Goal: Task Accomplishment & Management: Manage account settings

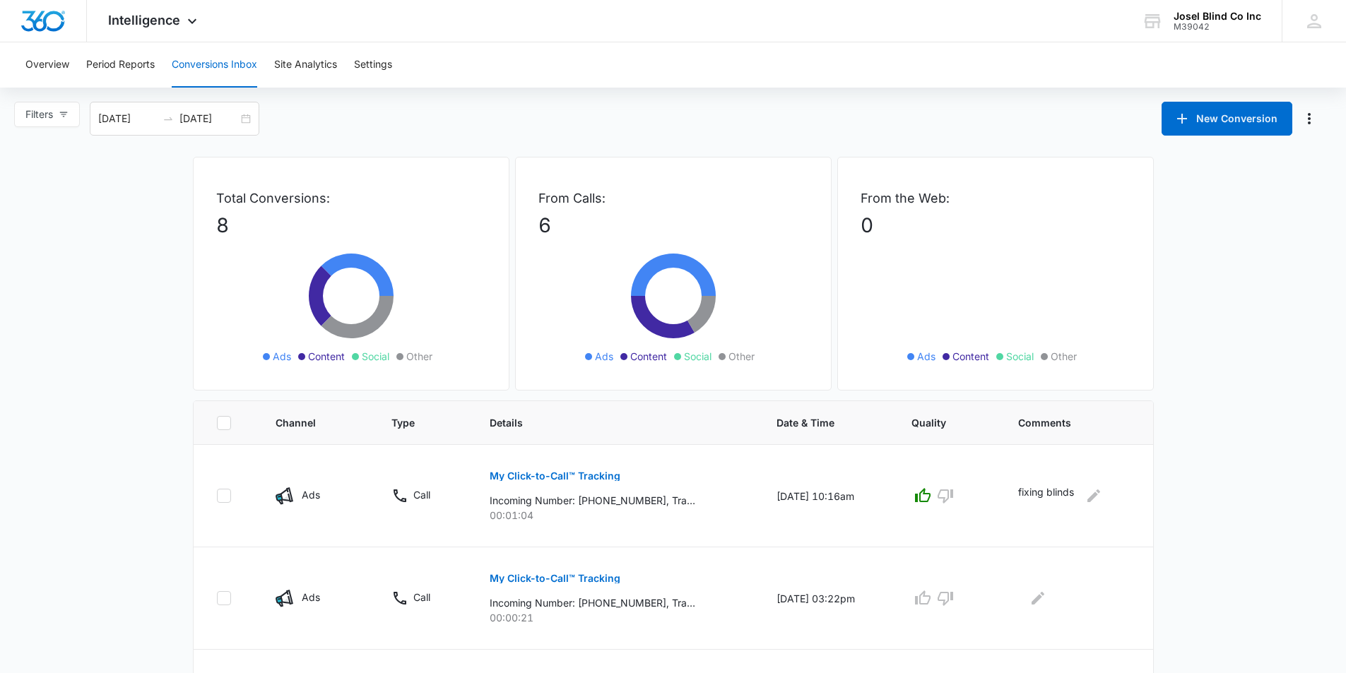
click at [659, 317] on icon at bounding box center [673, 303] width 212 height 127
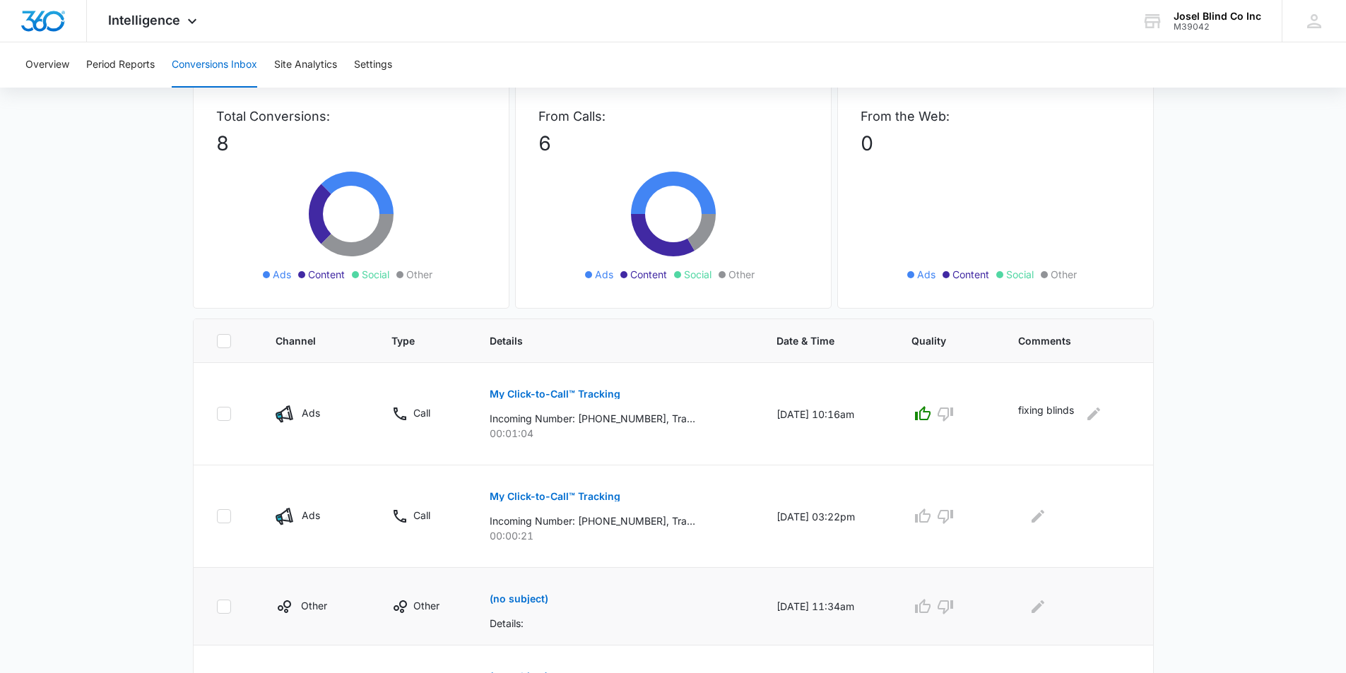
scroll to position [79, 0]
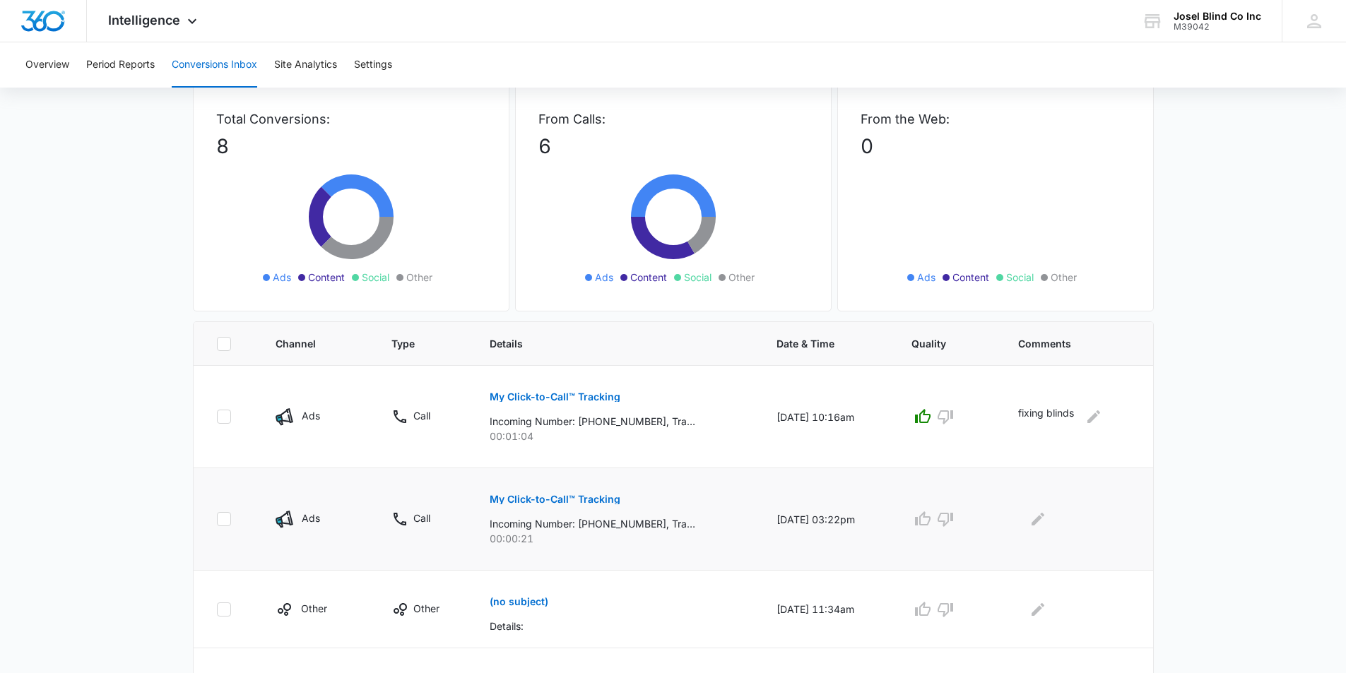
click at [519, 499] on p "My Click-to-Call™ Tracking" at bounding box center [555, 500] width 131 height 10
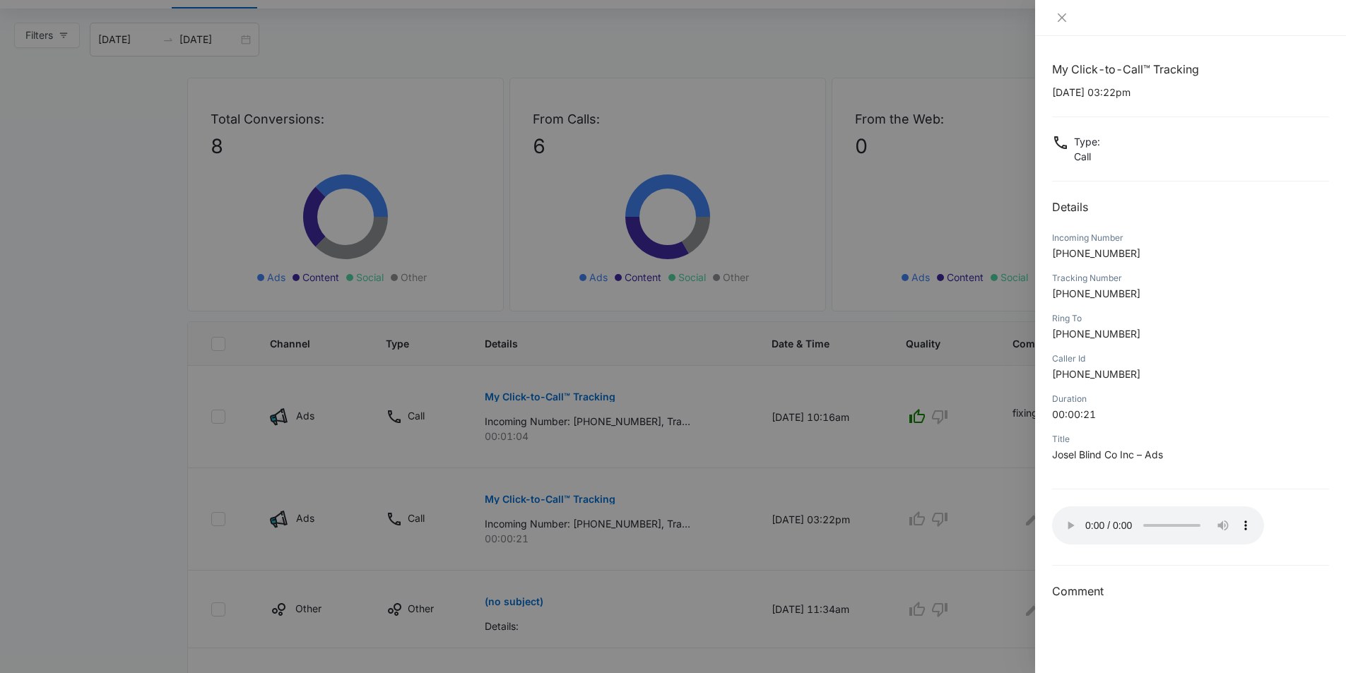
click at [518, 396] on div at bounding box center [673, 336] width 1346 height 673
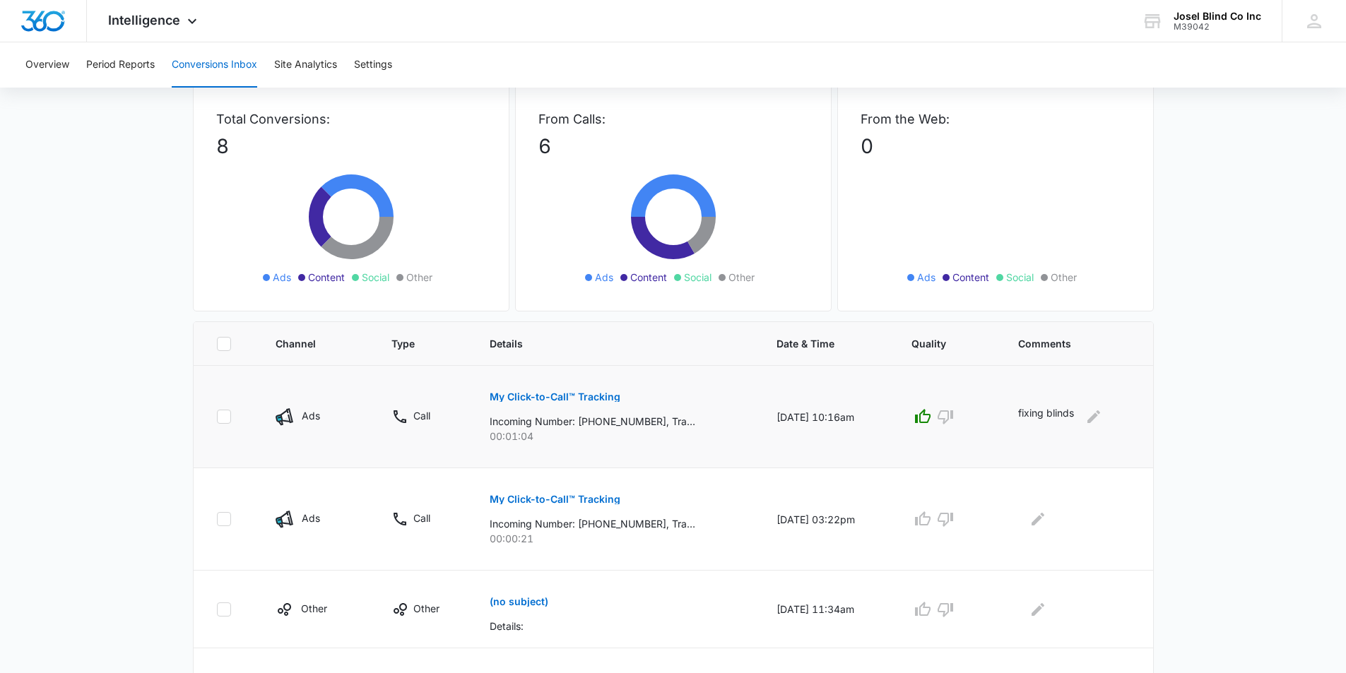
click at [518, 401] on p "My Click-to-Call™ Tracking" at bounding box center [555, 397] width 131 height 10
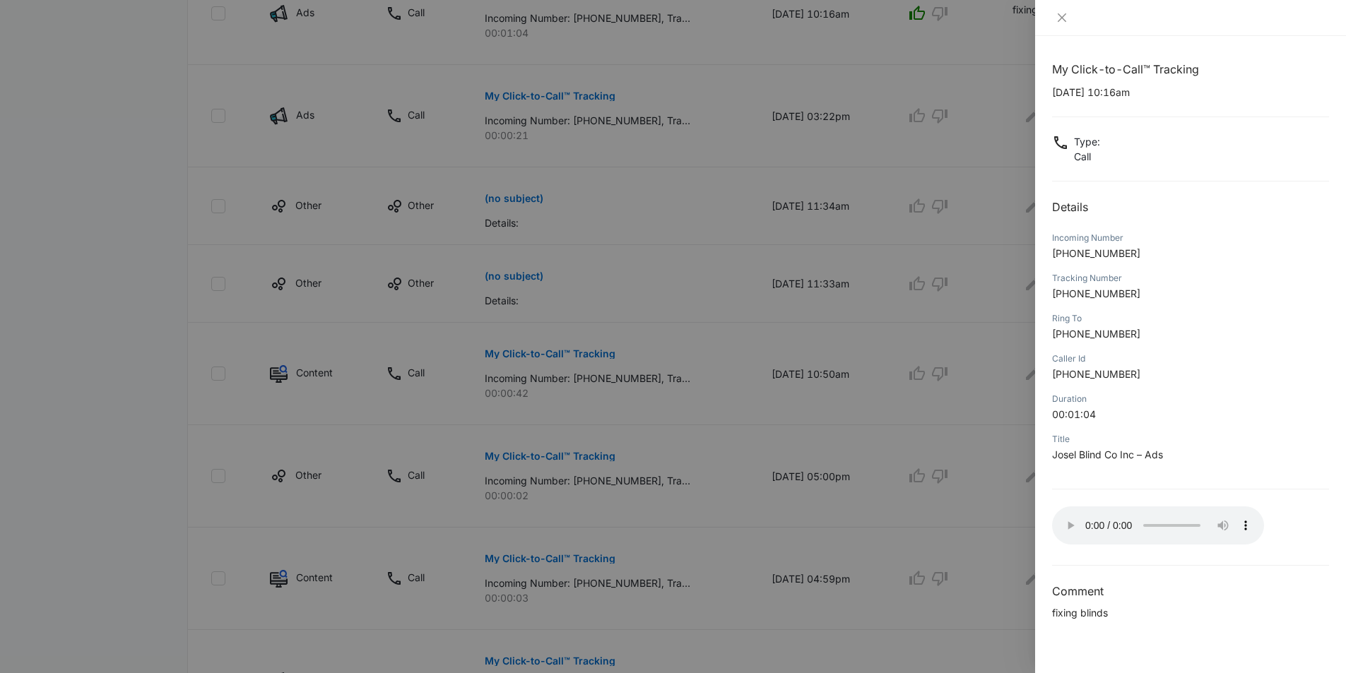
scroll to position [495, 0]
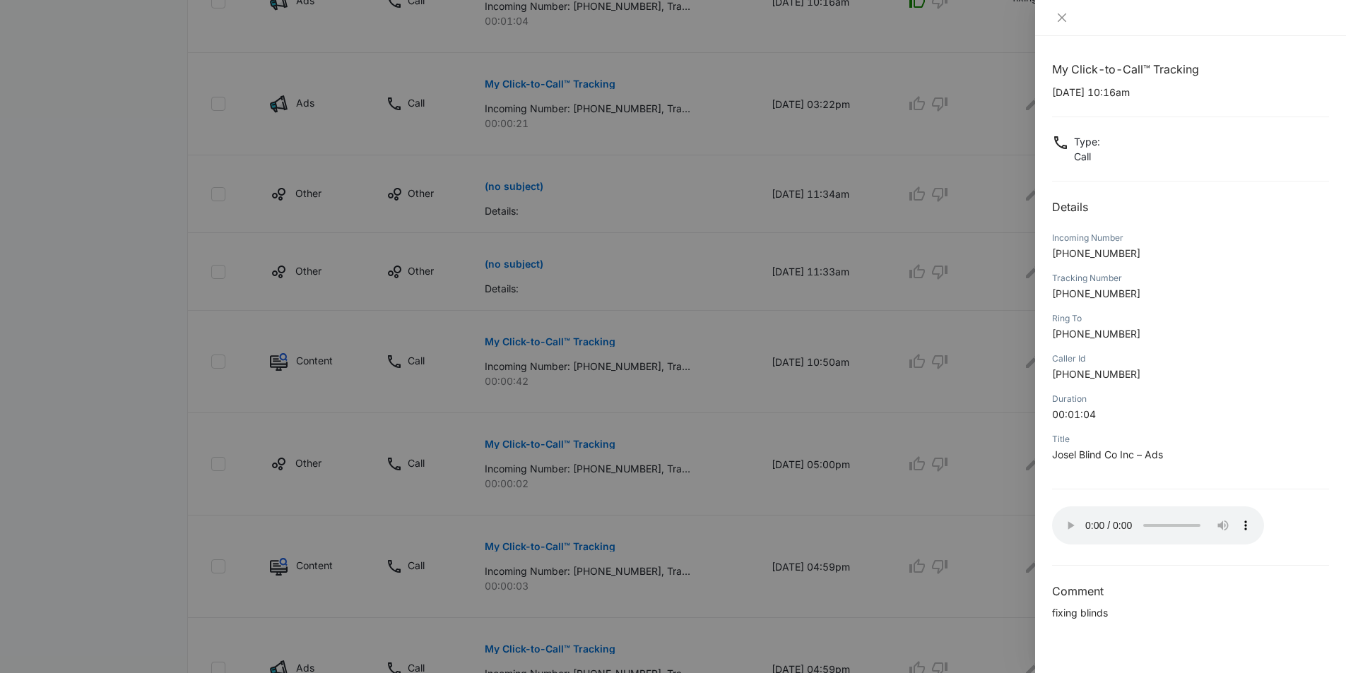
click at [546, 344] on div at bounding box center [673, 336] width 1346 height 673
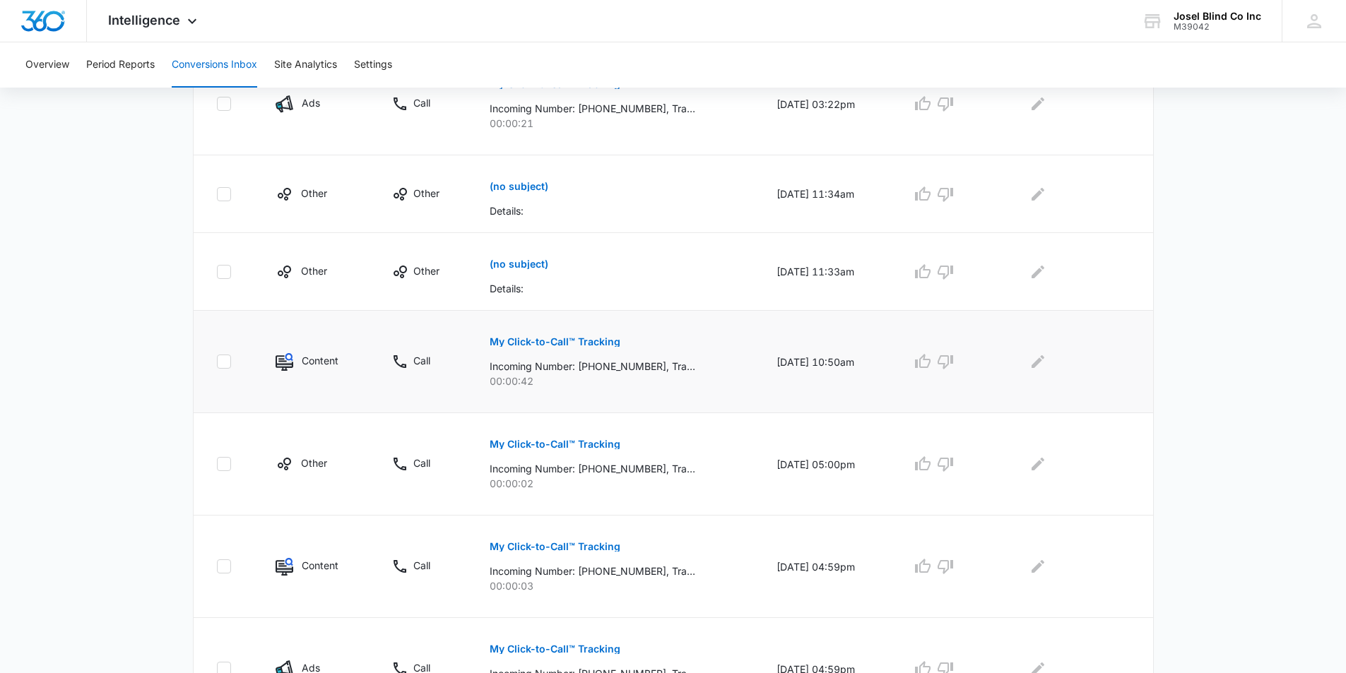
click at [544, 345] on p "My Click-to-Call™ Tracking" at bounding box center [555, 342] width 131 height 10
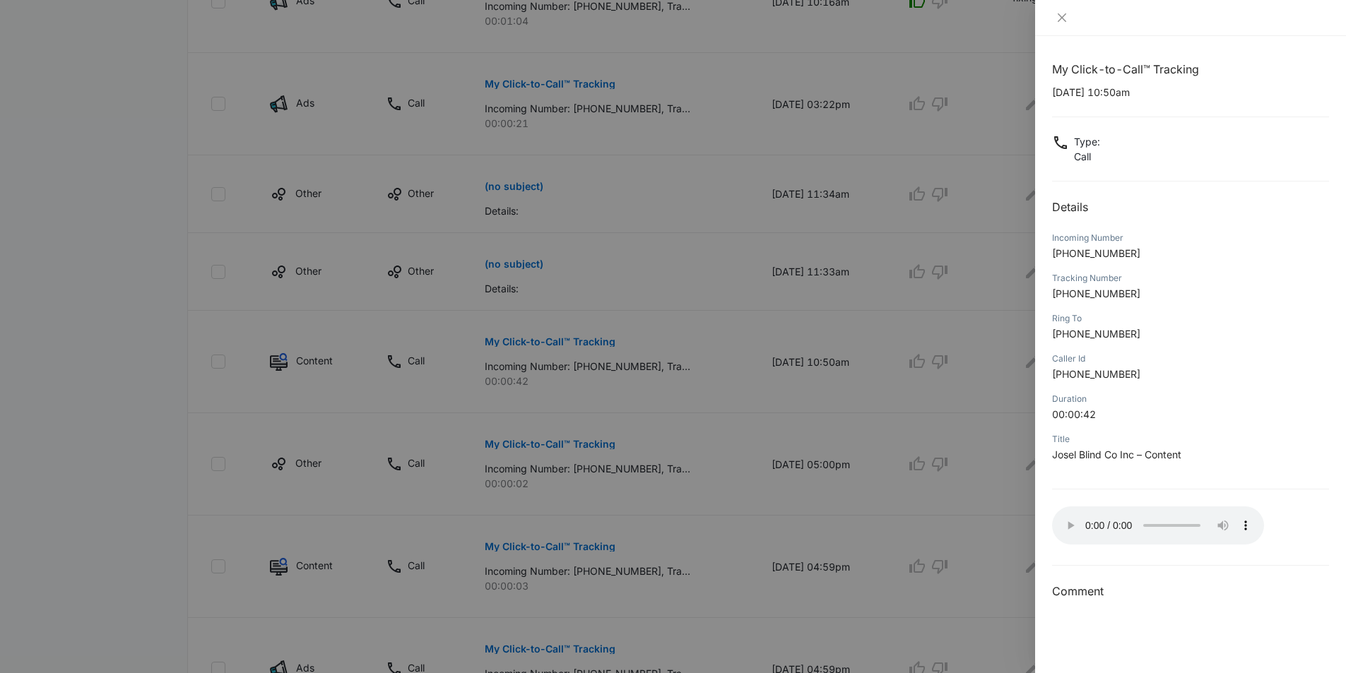
click at [508, 341] on div at bounding box center [673, 336] width 1346 height 673
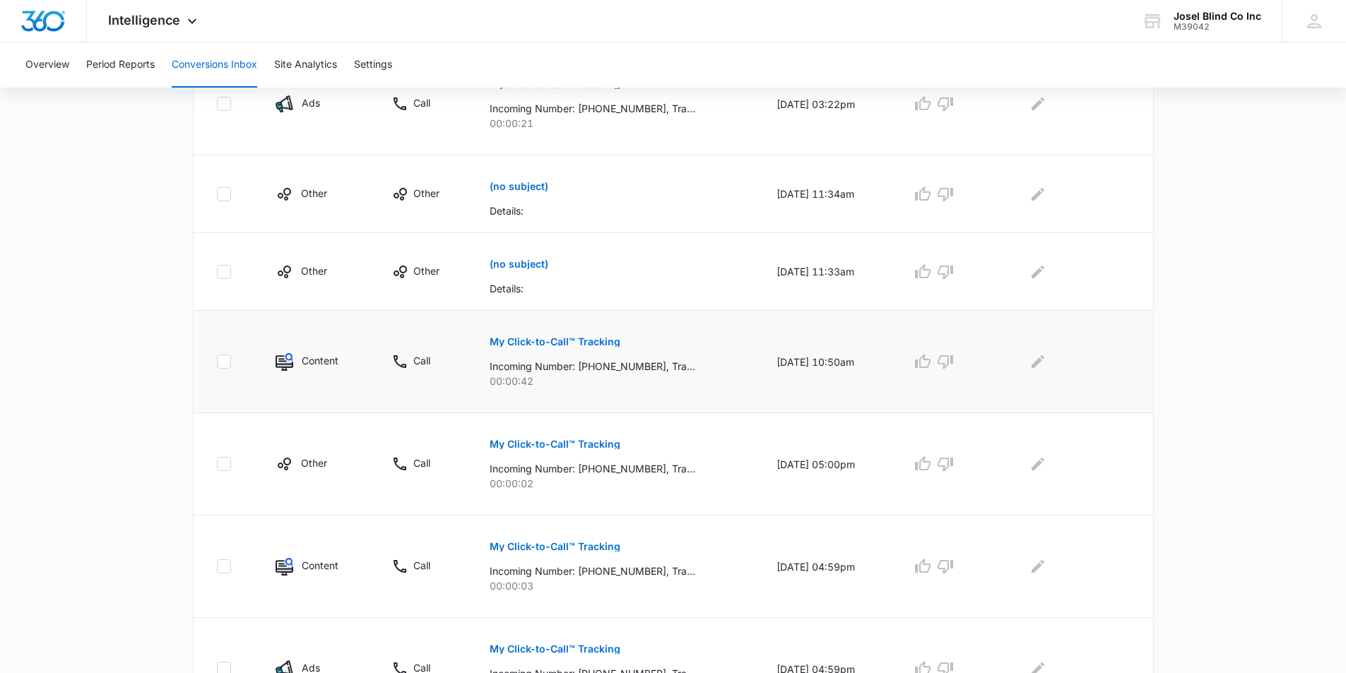
click at [508, 345] on p "My Click-to-Call™ Tracking" at bounding box center [555, 342] width 131 height 10
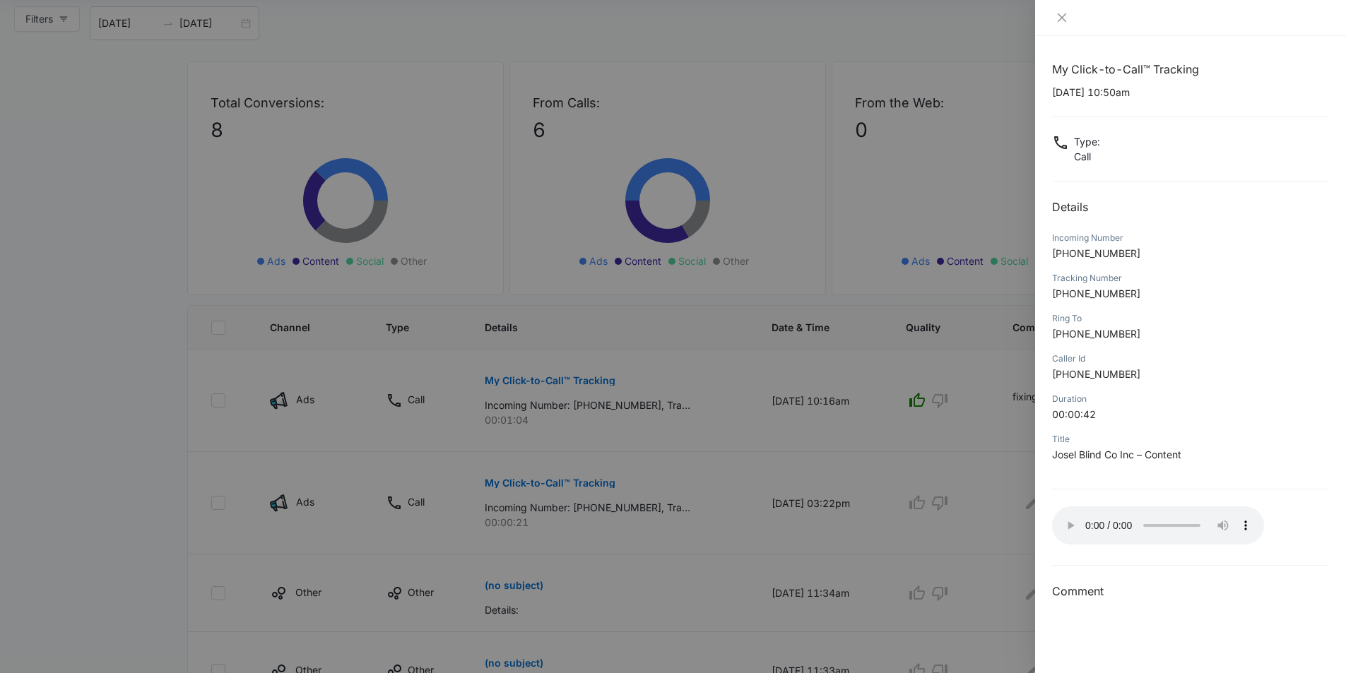
scroll to position [0, 0]
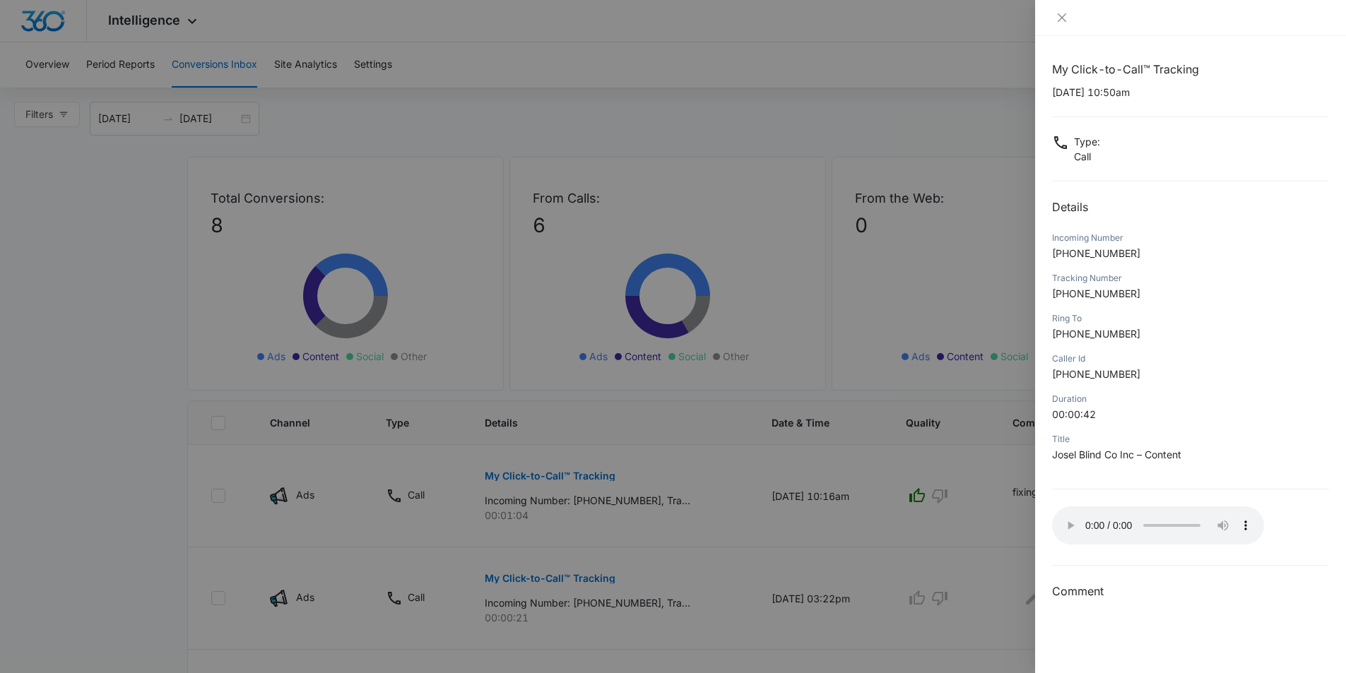
click at [46, 69] on div at bounding box center [673, 336] width 1346 height 673
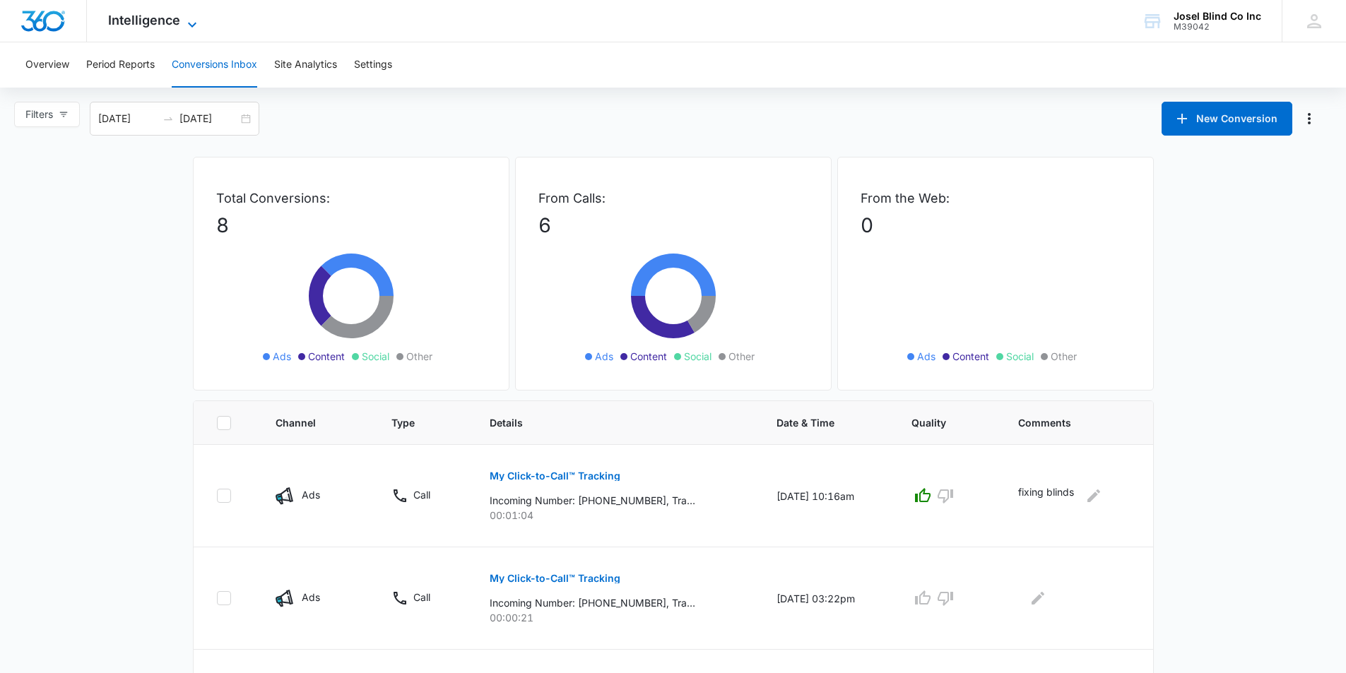
click at [191, 23] on icon at bounding box center [192, 24] width 17 height 17
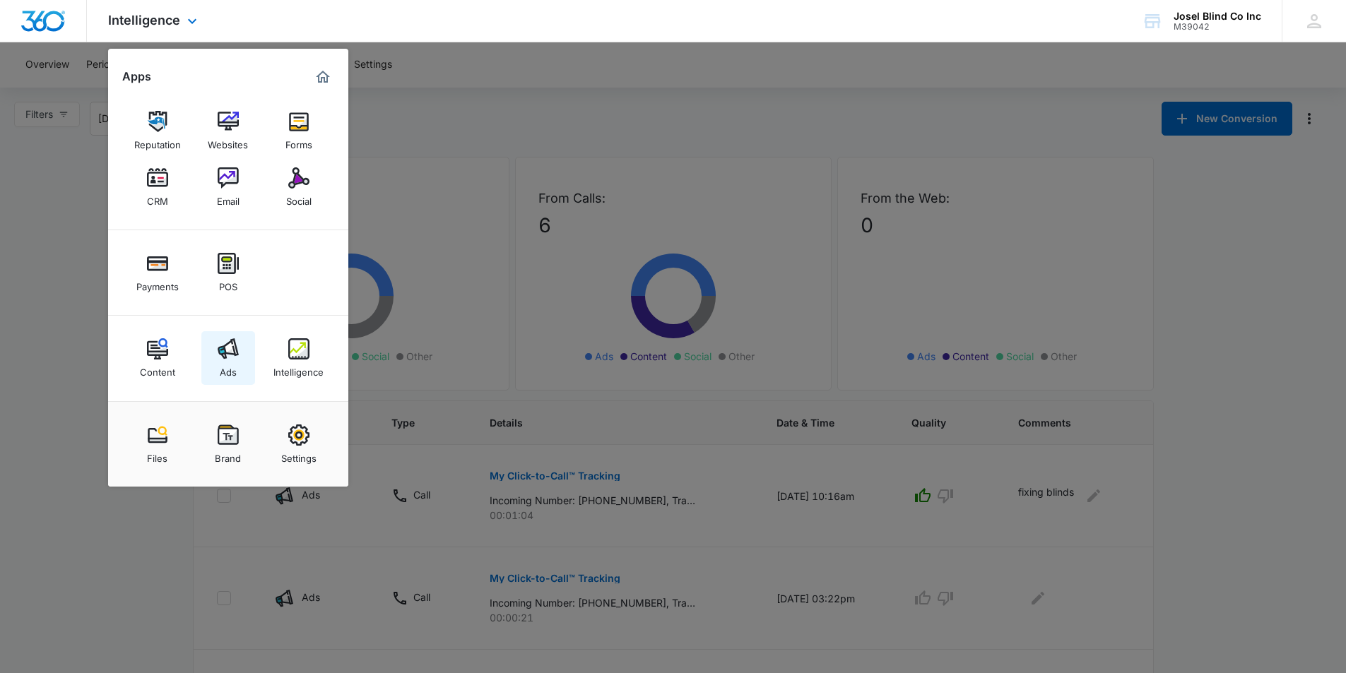
click at [227, 345] on img at bounding box center [228, 348] width 21 height 21
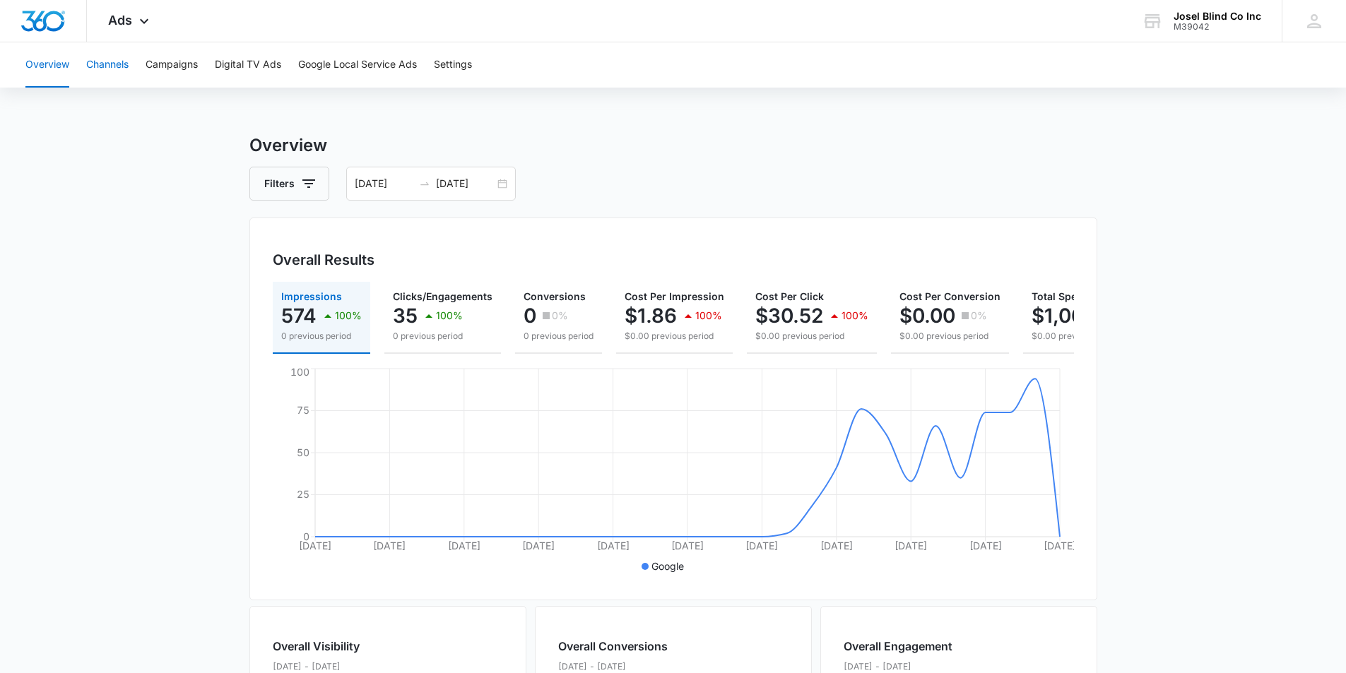
click at [117, 67] on button "Channels" at bounding box center [107, 64] width 42 height 45
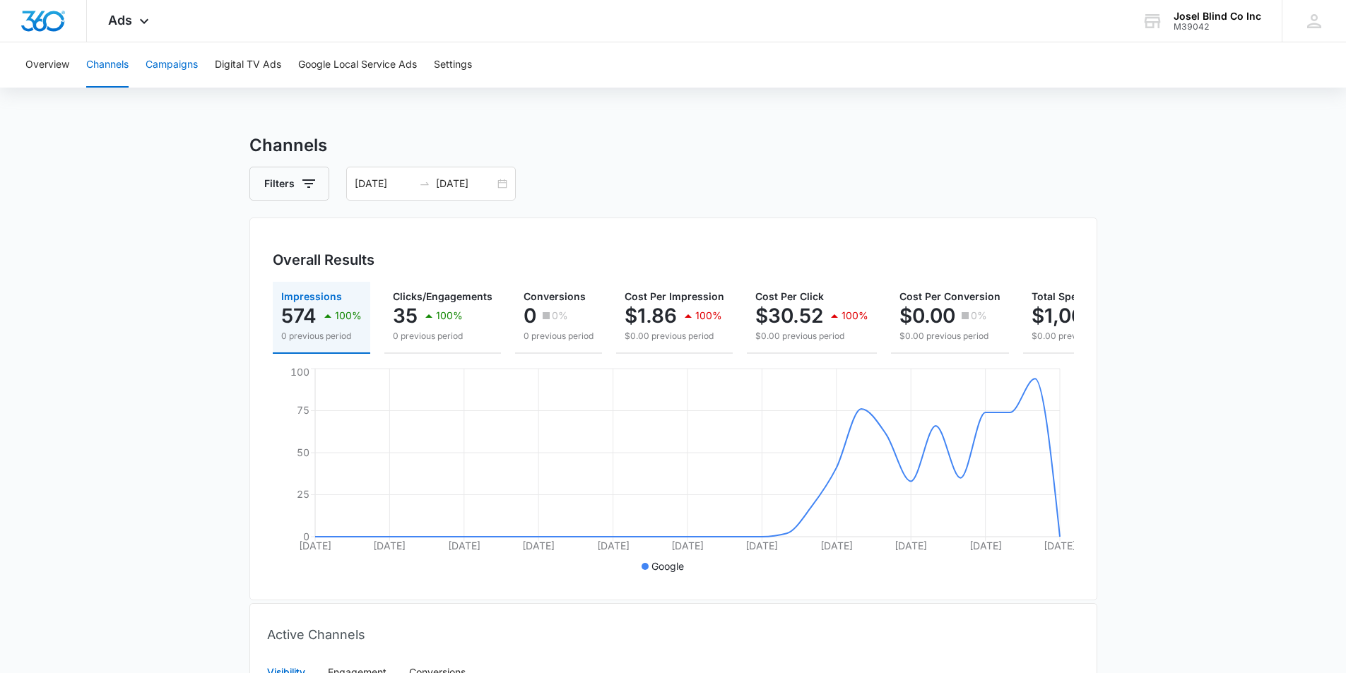
click at [166, 69] on button "Campaigns" at bounding box center [172, 64] width 52 height 45
click at [243, 63] on button "Digital TV Ads" at bounding box center [248, 64] width 66 height 45
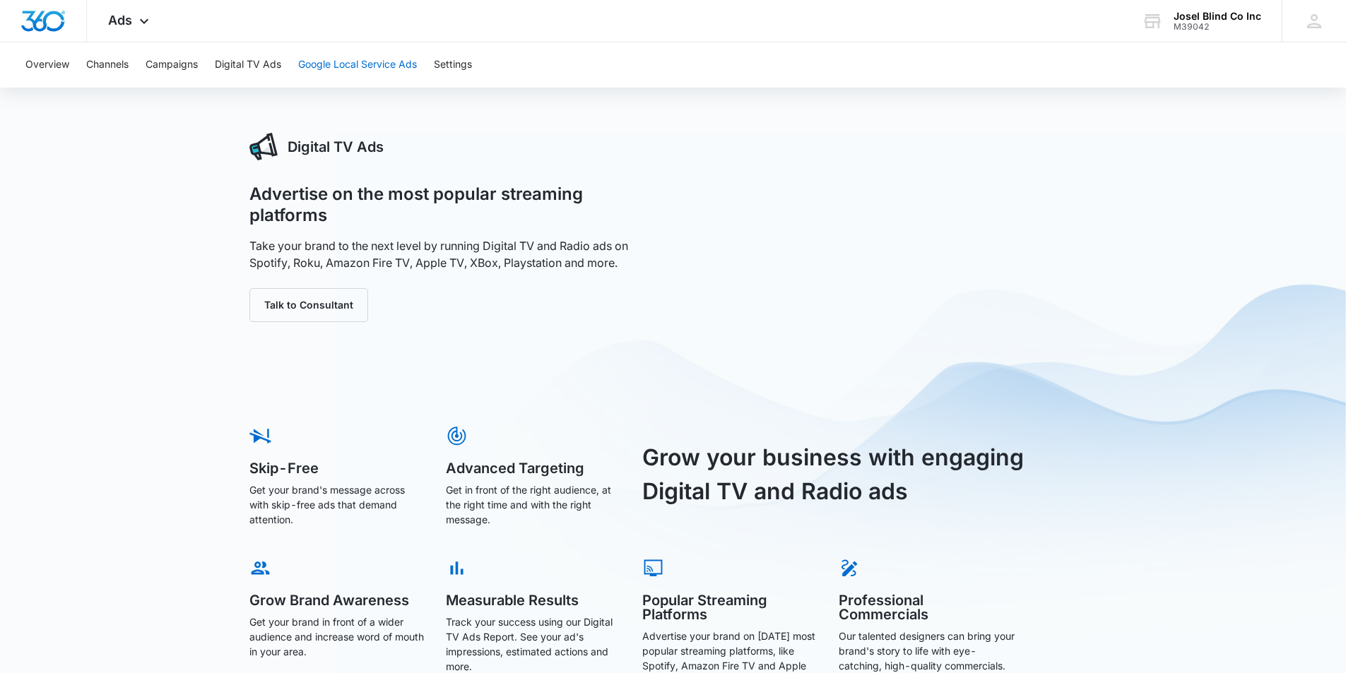
click at [382, 71] on button "Google Local Service Ads" at bounding box center [357, 64] width 119 height 45
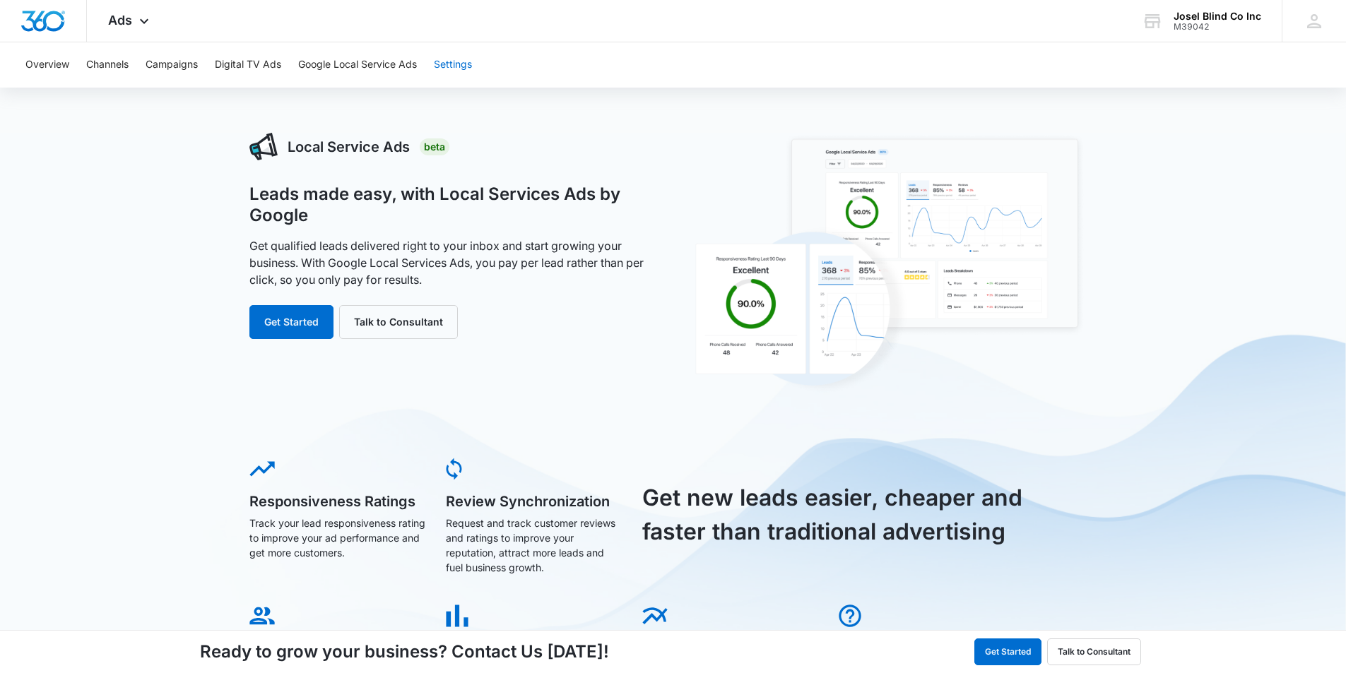
click at [453, 72] on button "Settings" at bounding box center [453, 64] width 38 height 45
click at [459, 64] on button "Settings" at bounding box center [453, 64] width 38 height 45
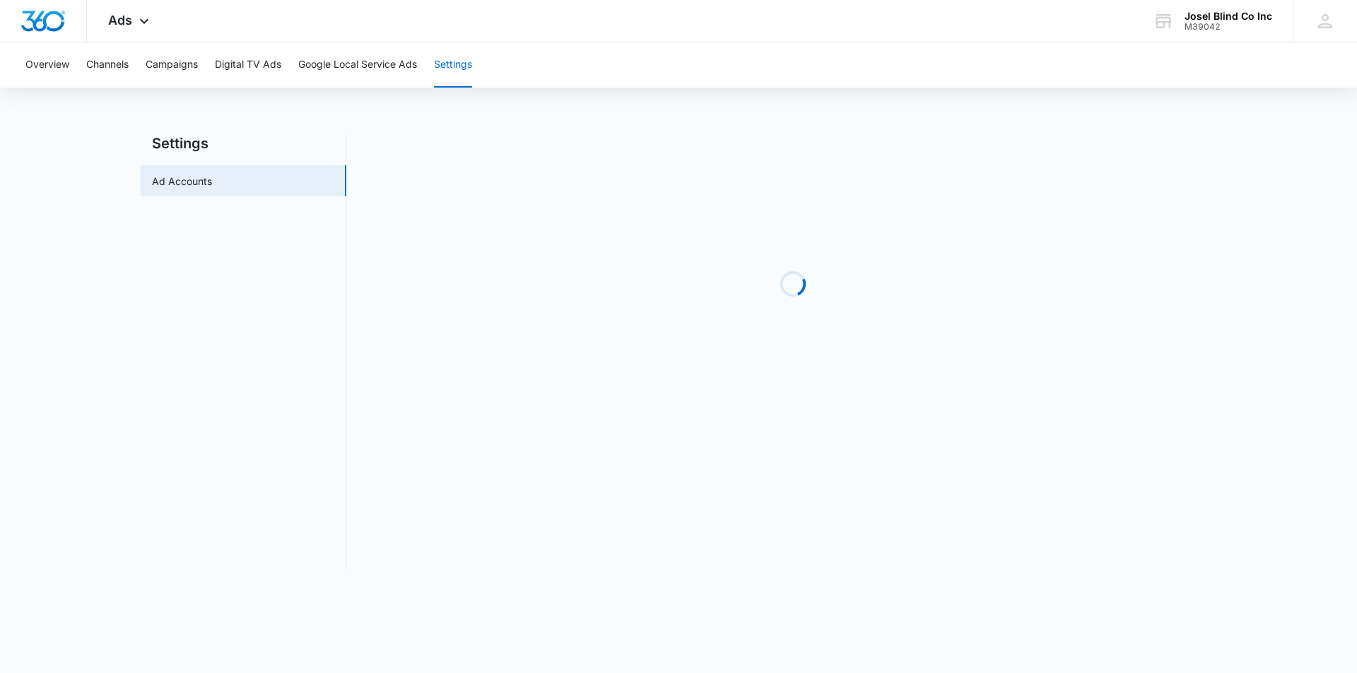
drag, startPoint x: 459, startPoint y: 64, endPoint x: 454, endPoint y: 75, distance: 11.4
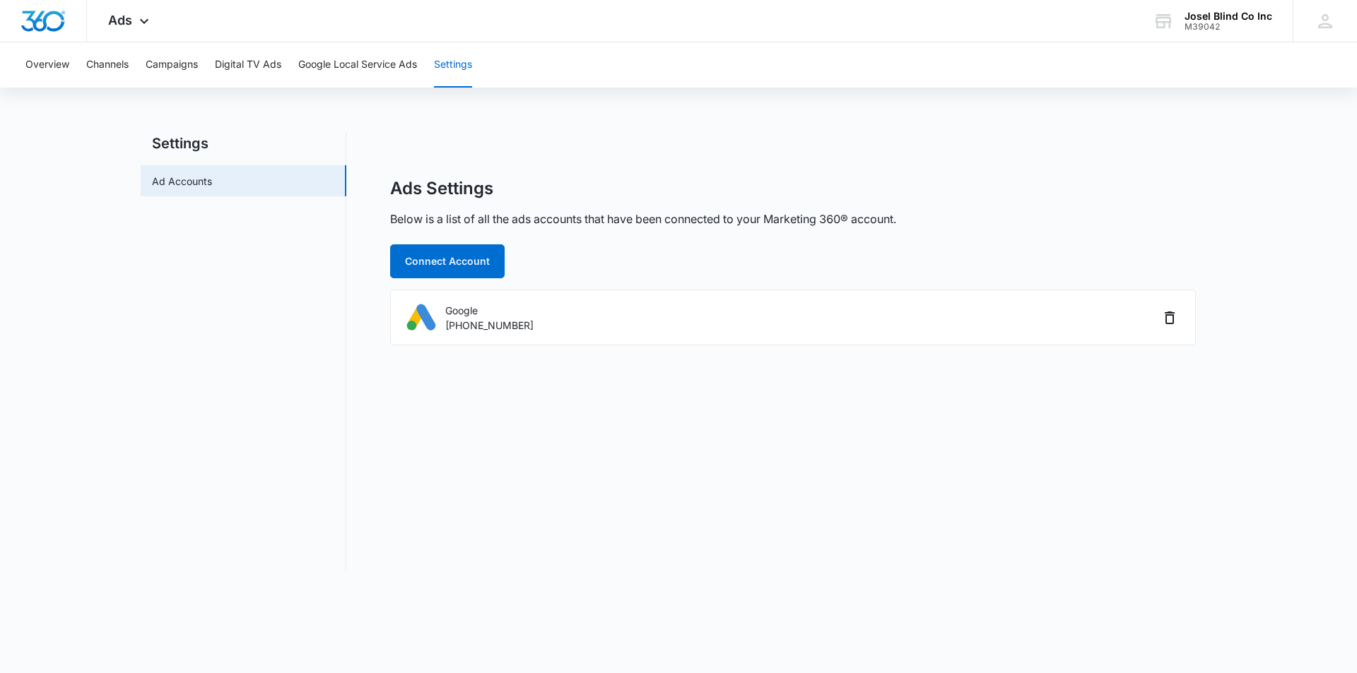
drag, startPoint x: 454, startPoint y: 75, endPoint x: 112, endPoint y: 344, distance: 435.8
click at [112, 344] on main "Settings Ad Accounts Ads Settings Below is a list of all the ads accounts that …" at bounding box center [678, 360] width 1357 height 454
click at [40, 69] on button "Overview" at bounding box center [47, 64] width 44 height 45
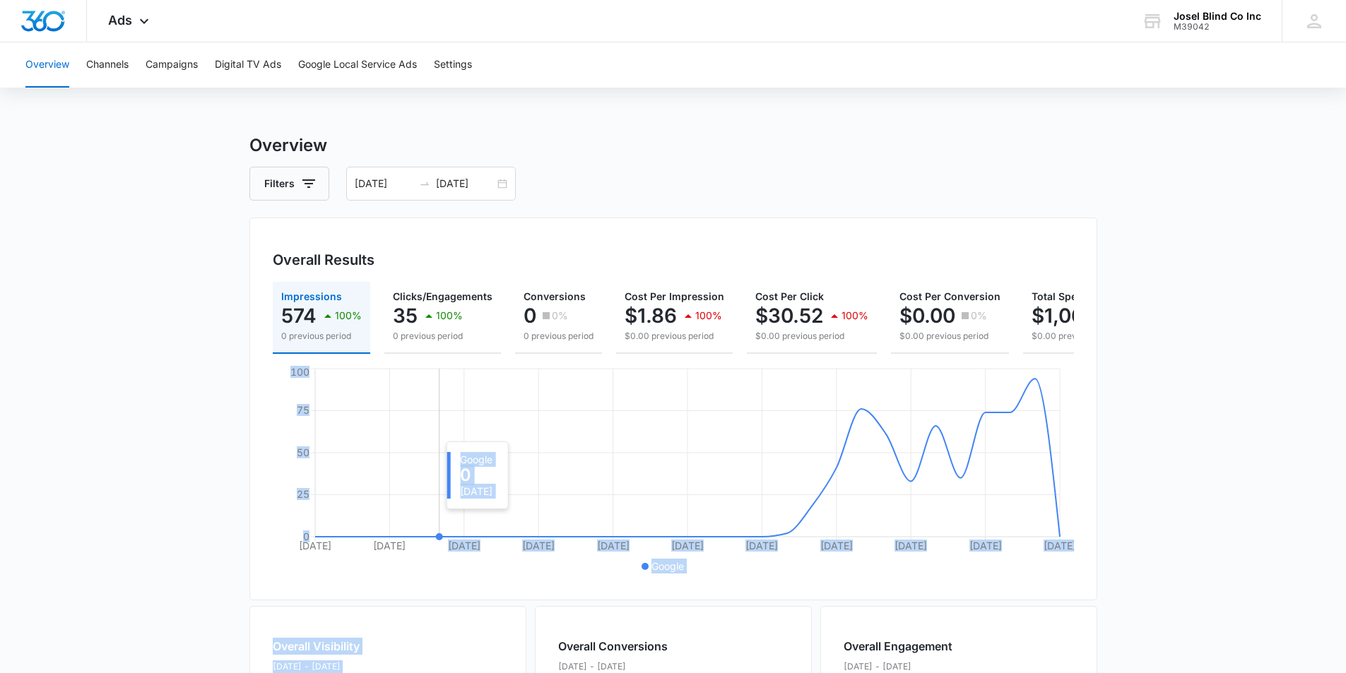
drag, startPoint x: 453, startPoint y: 567, endPoint x: 473, endPoint y: 695, distance: 128.7
click at [473, 673] on html "Ads Apps Reputation Websites Forms CRM Email Social Payments POS Content Ads In…" at bounding box center [673, 336] width 1346 height 673
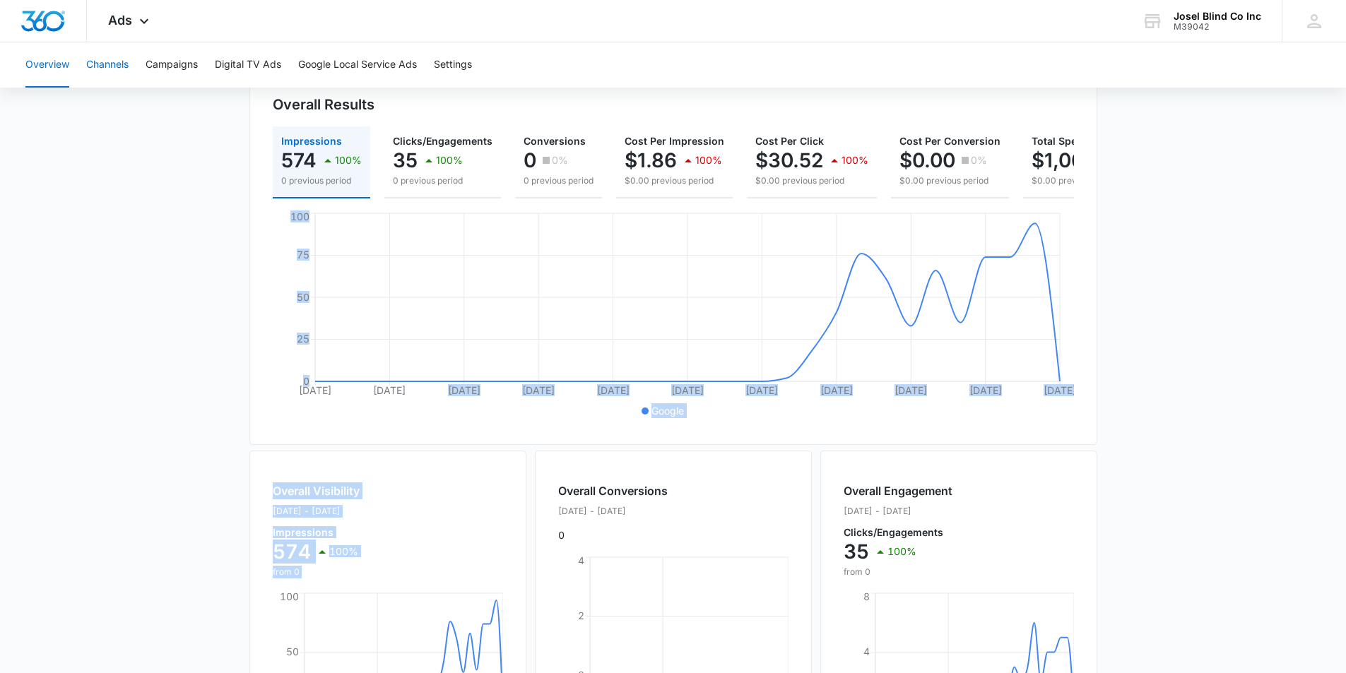
click at [106, 66] on button "Channels" at bounding box center [107, 64] width 42 height 45
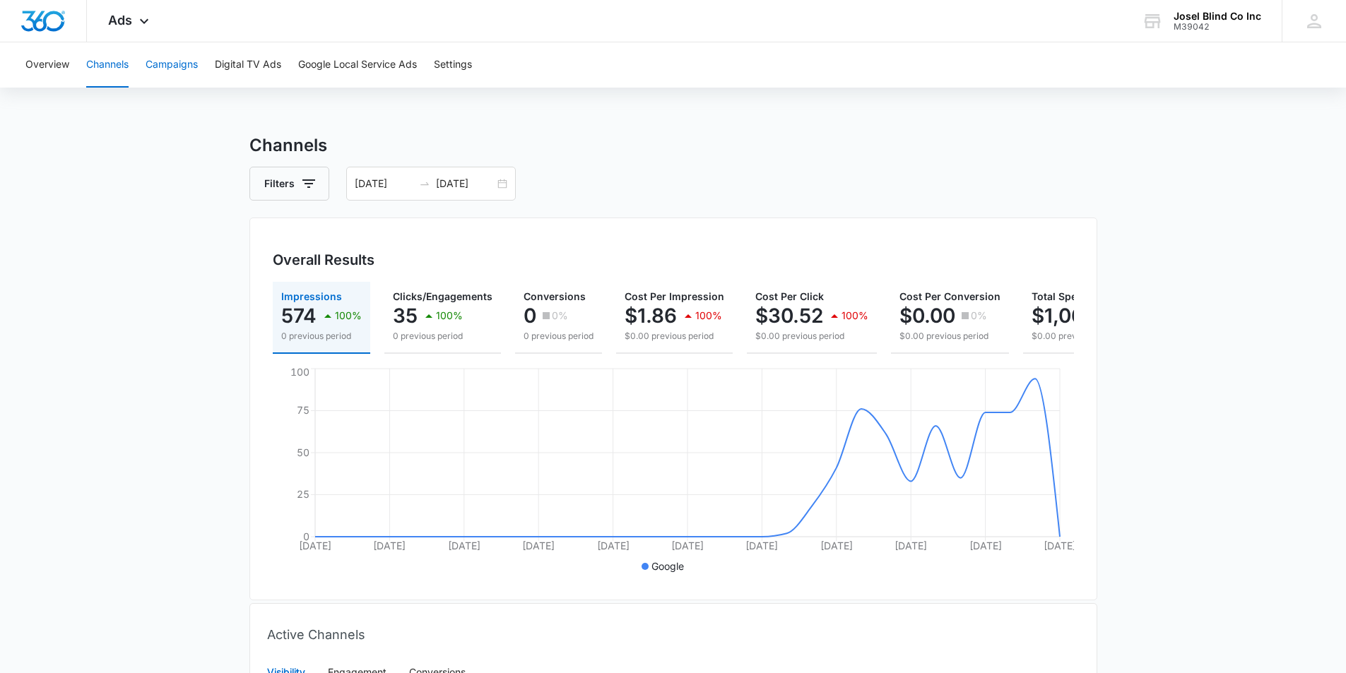
click at [165, 68] on button "Campaigns" at bounding box center [172, 64] width 52 height 45
click at [251, 73] on button "Digital TV Ads" at bounding box center [248, 64] width 66 height 45
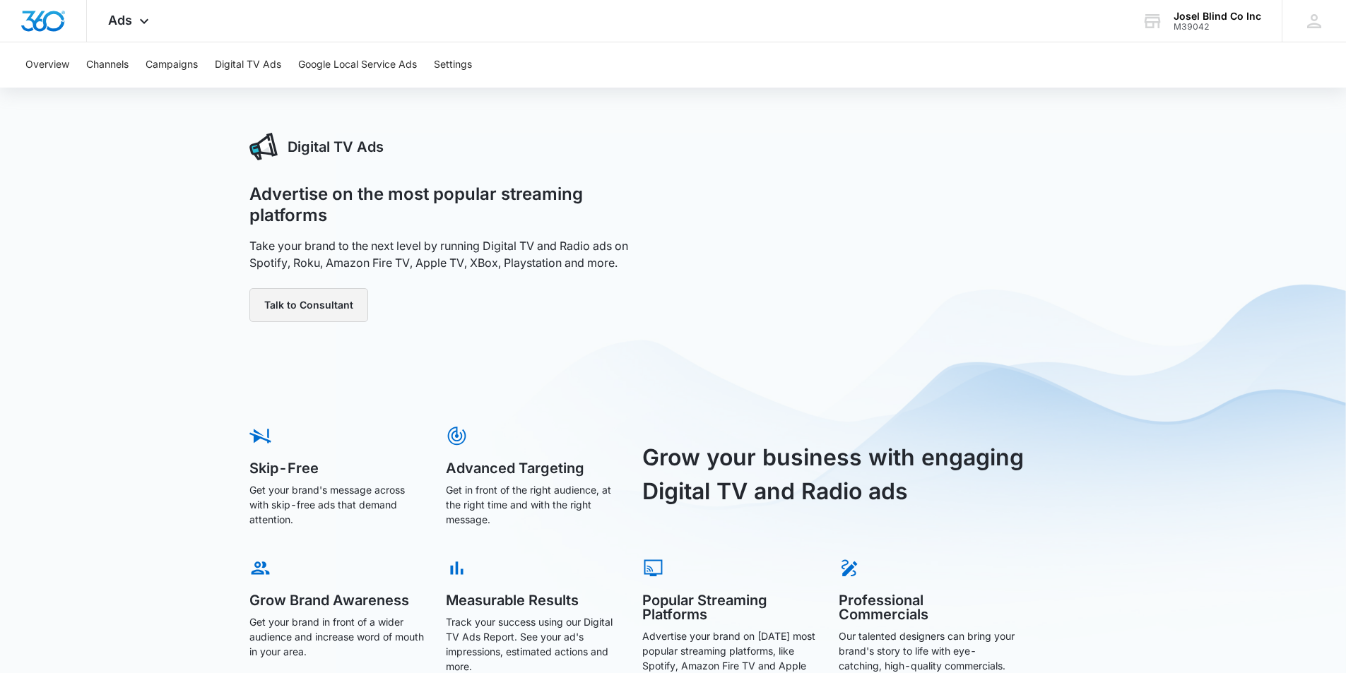
click at [300, 305] on button "Talk to Consultant" at bounding box center [308, 305] width 119 height 34
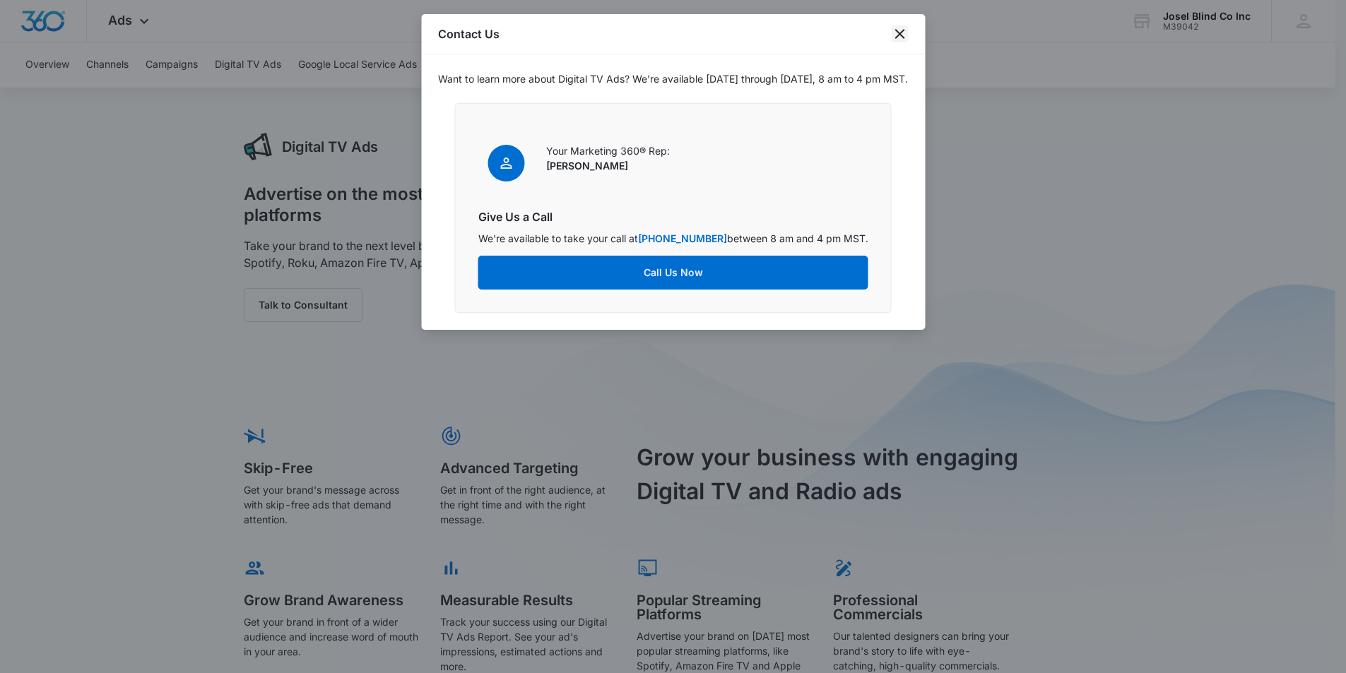
click at [894, 33] on icon "close" at bounding box center [899, 33] width 17 height 17
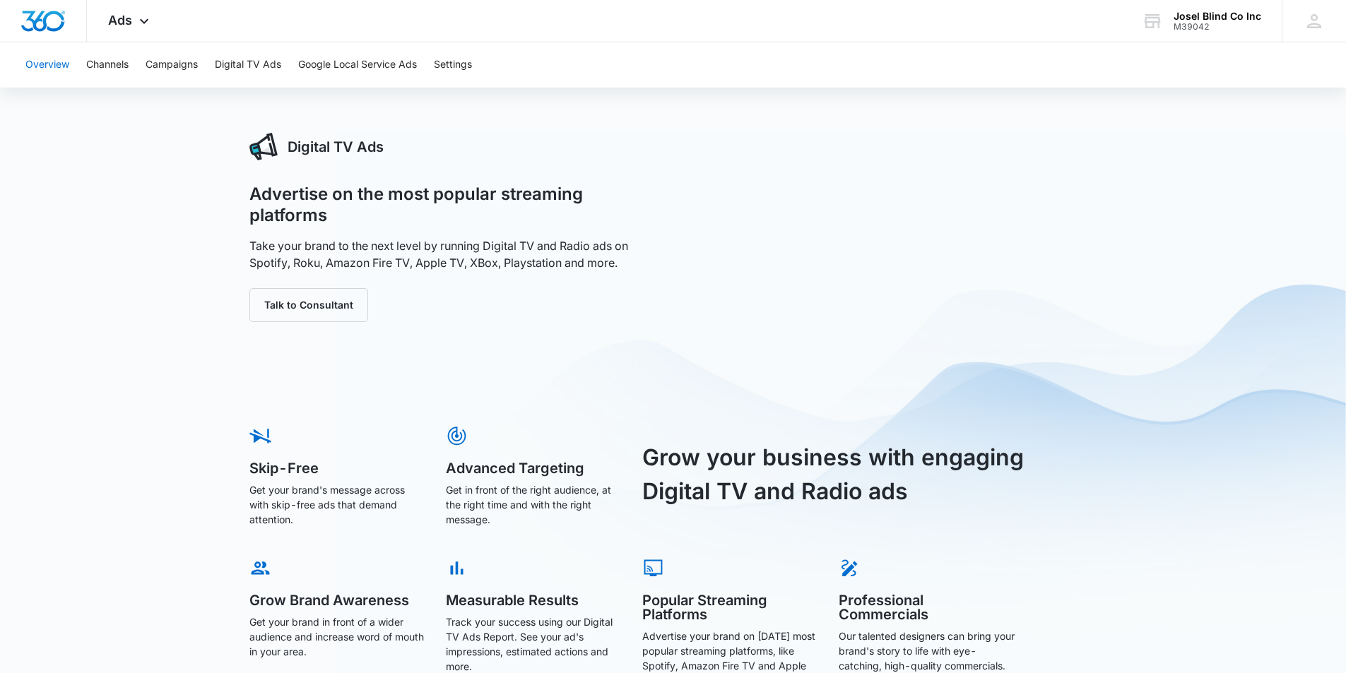
click at [42, 65] on button "Overview" at bounding box center [47, 64] width 44 height 45
click at [145, 25] on icon at bounding box center [144, 24] width 8 height 5
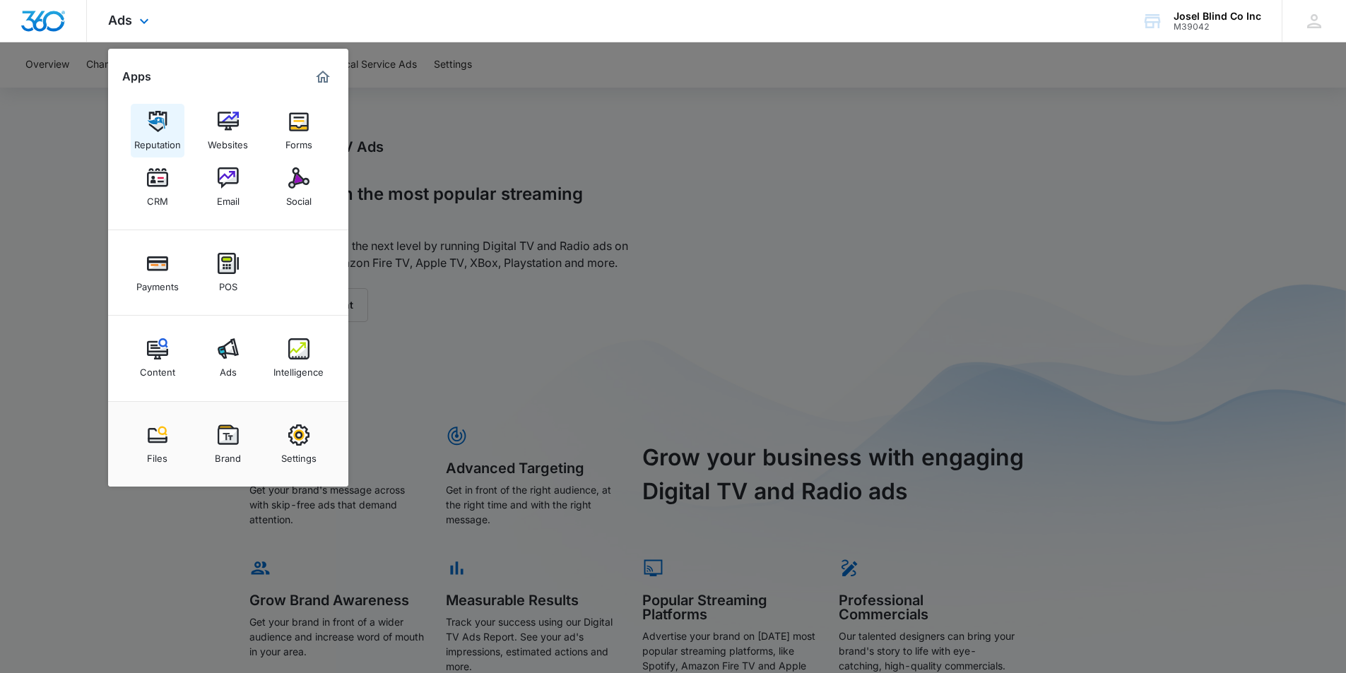
click at [150, 129] on img at bounding box center [157, 121] width 21 height 21
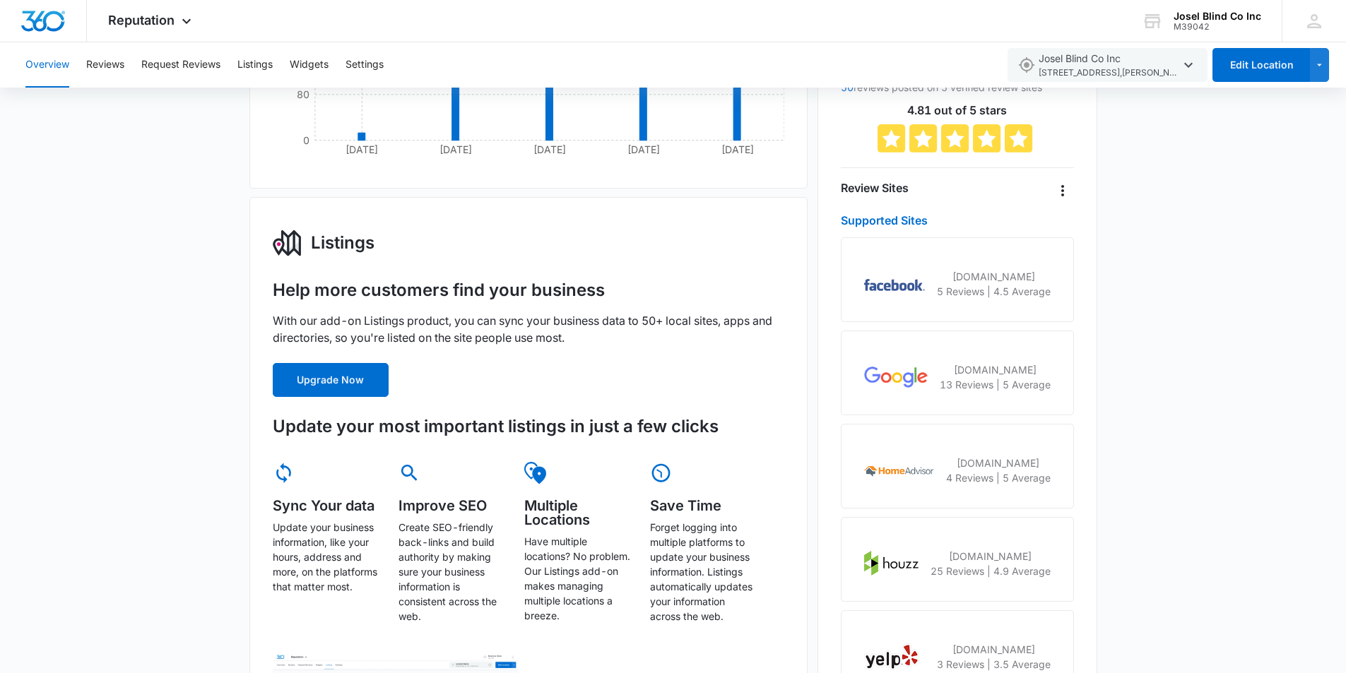
scroll to position [353, 0]
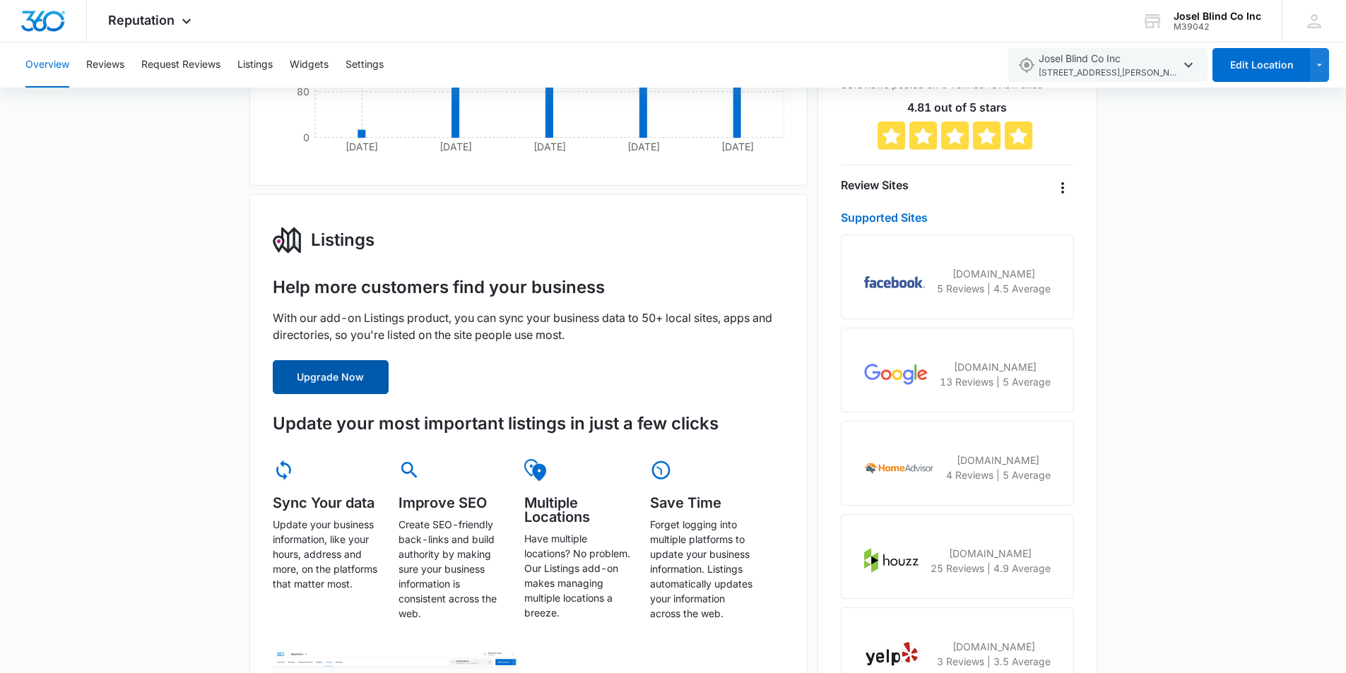
click at [338, 378] on button "Upgrade Now" at bounding box center [331, 377] width 116 height 34
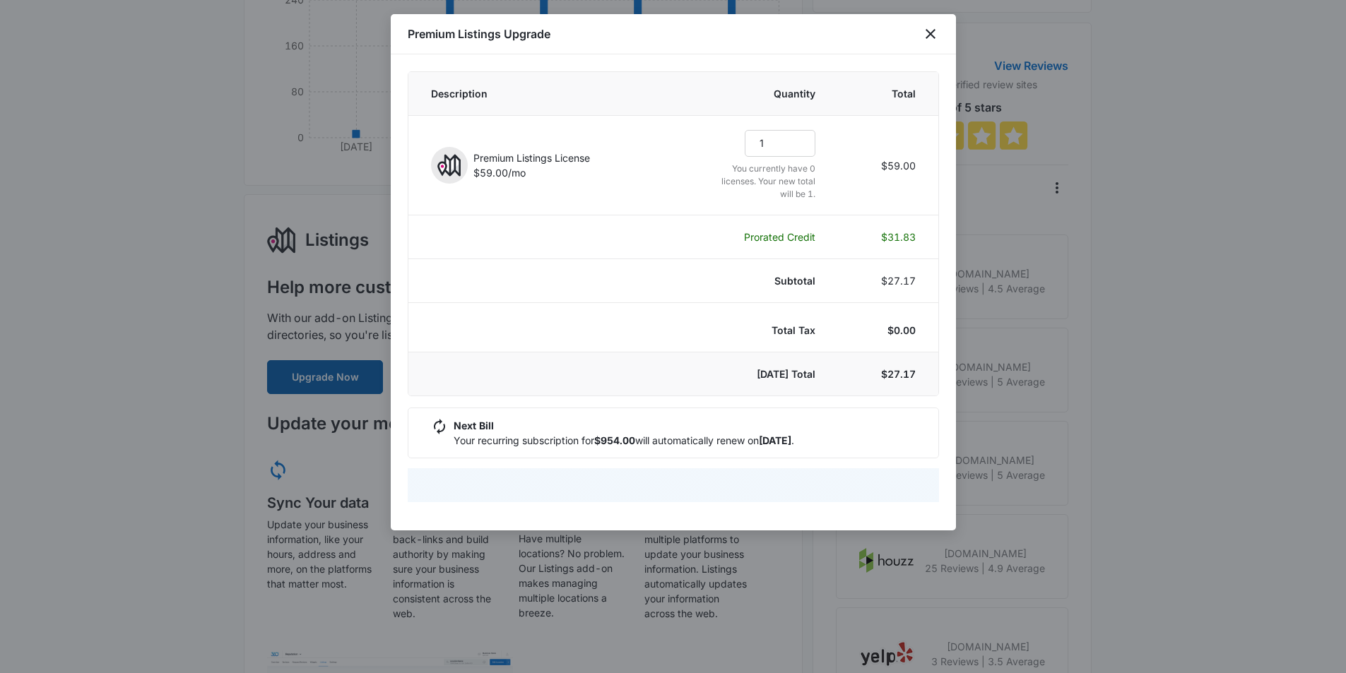
select select "pm_1RyZf2A4n8RTgNjUNIBjXElh"
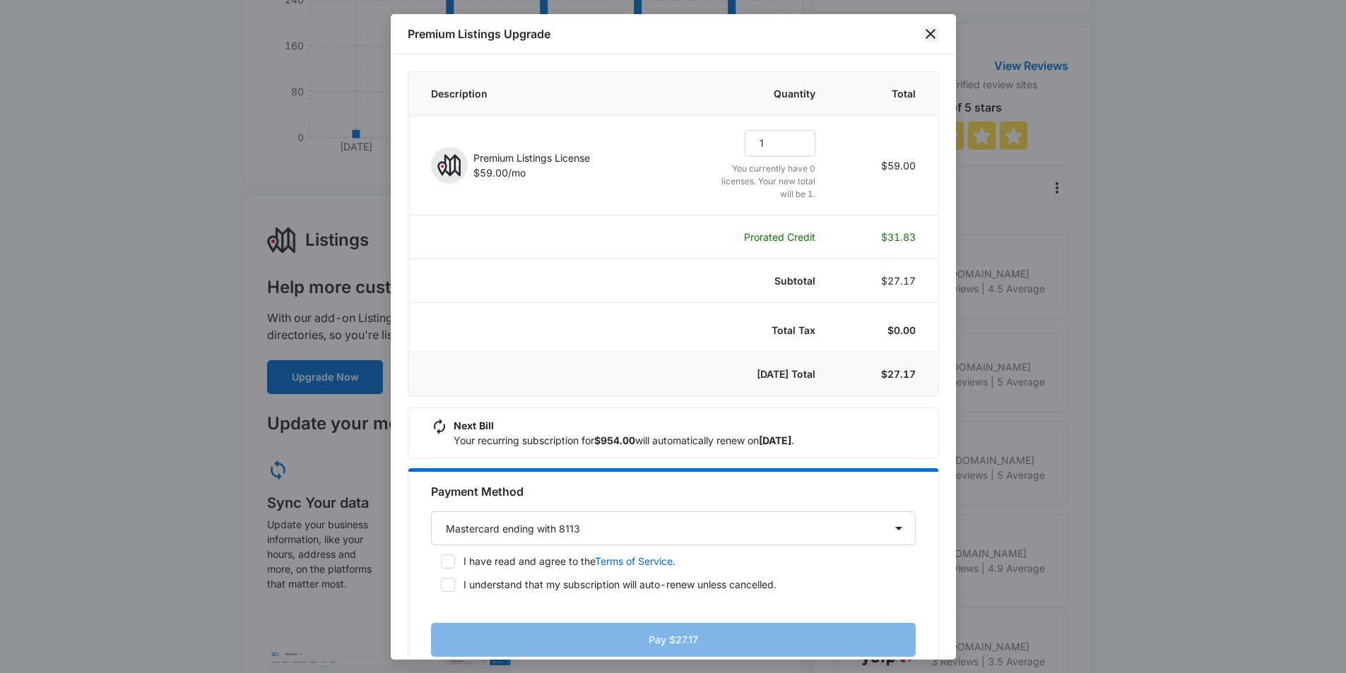
click at [926, 35] on icon "close" at bounding box center [930, 33] width 17 height 17
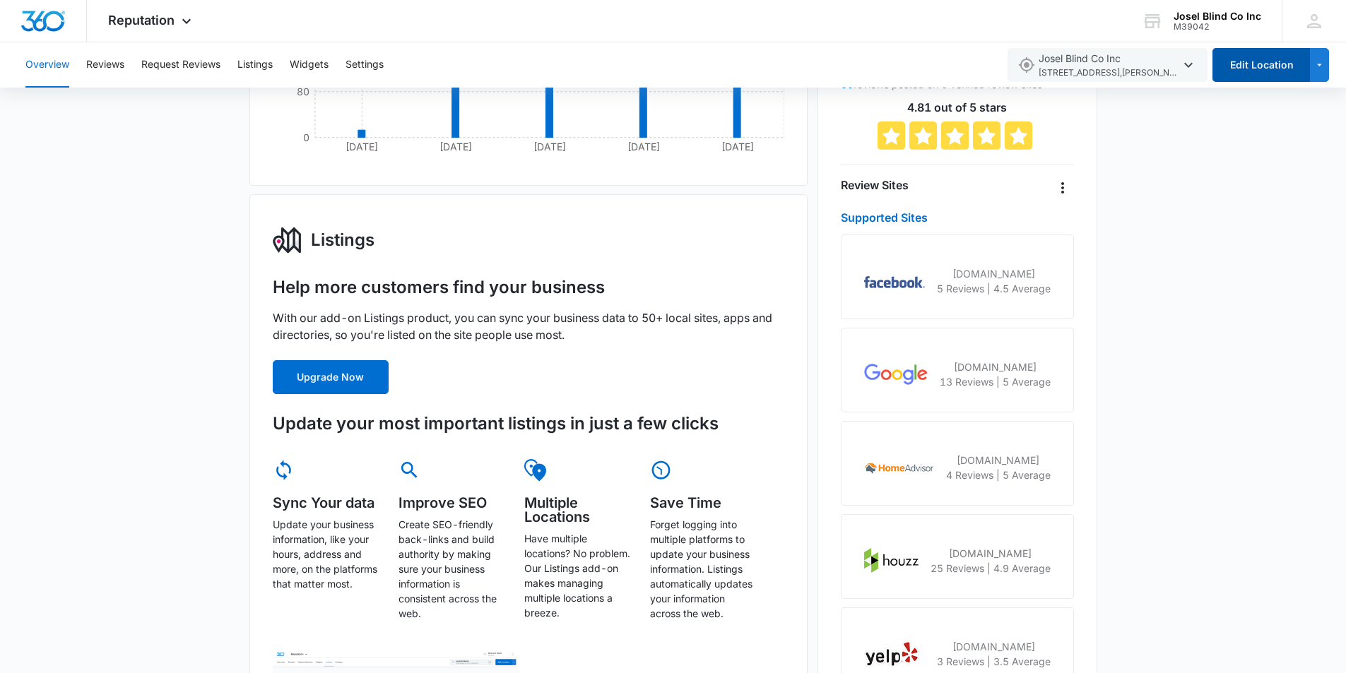
click at [1298, 61] on button "Edit Location" at bounding box center [1262, 65] width 98 height 34
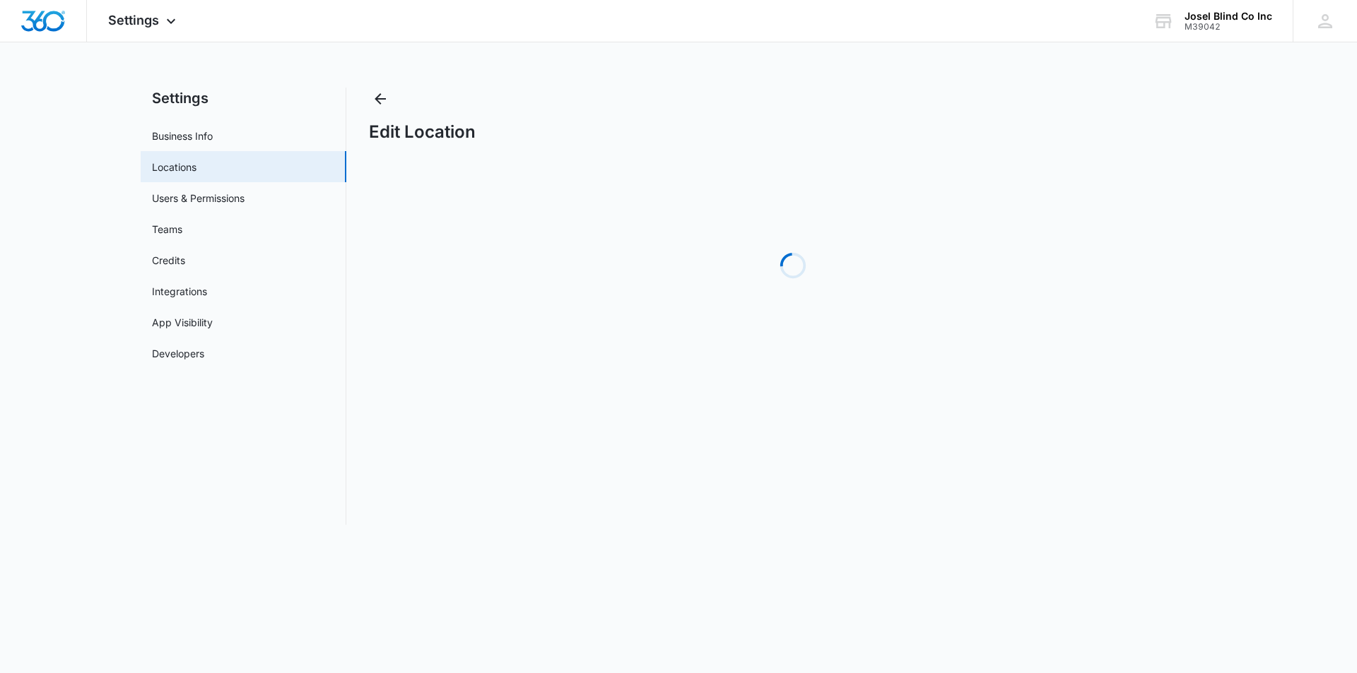
select select "Michigan"
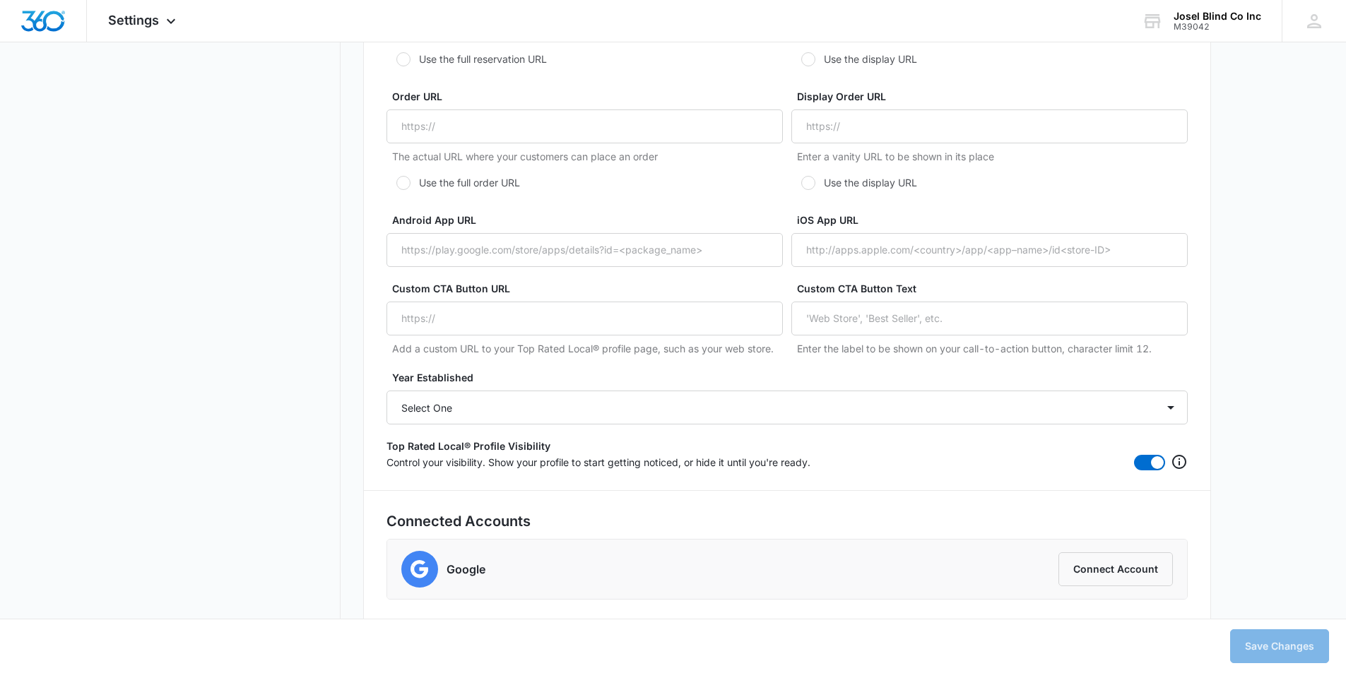
scroll to position [2648, 0]
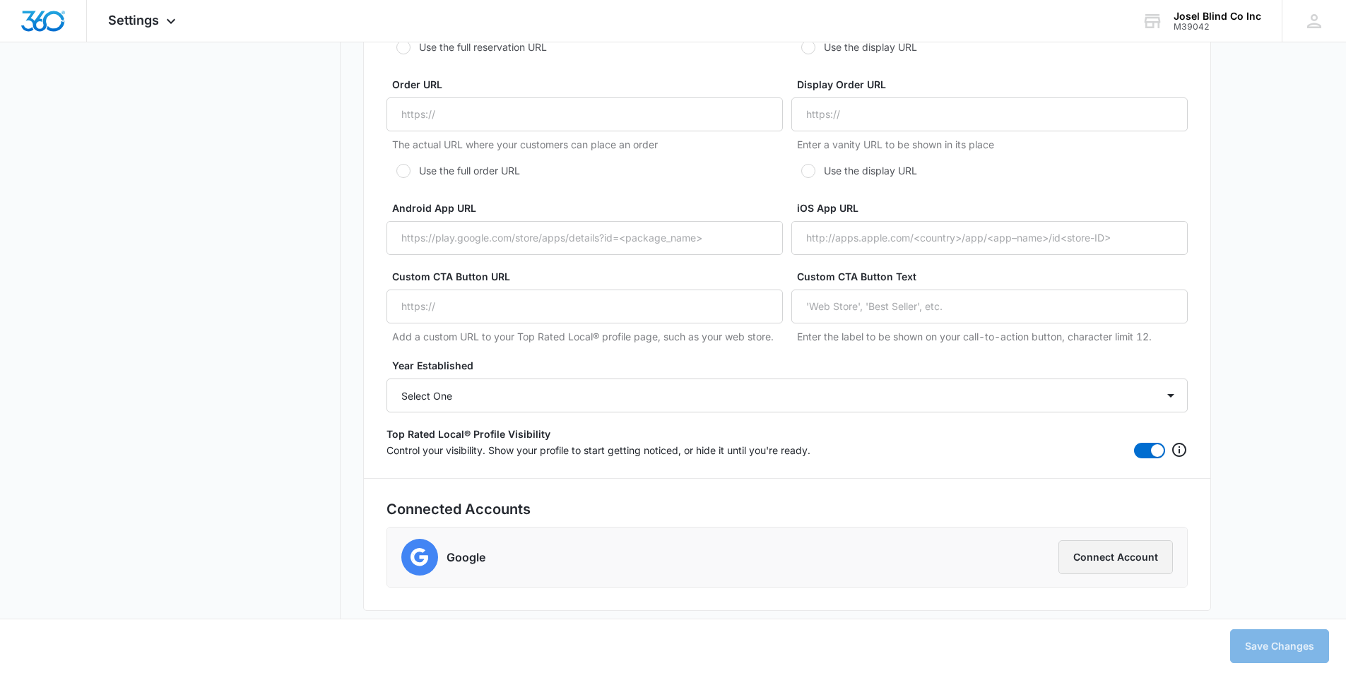
click at [1088, 553] on button "Connect Account" at bounding box center [1116, 558] width 114 height 34
